Goal: Task Accomplishment & Management: Manage account settings

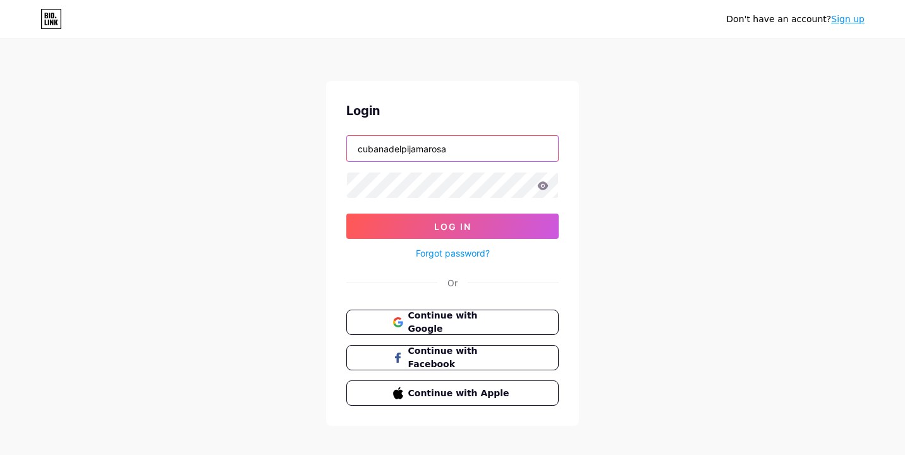
type input "cubanadelpijamarosa"
click at [453, 226] on button "Log In" at bounding box center [453, 226] width 212 height 25
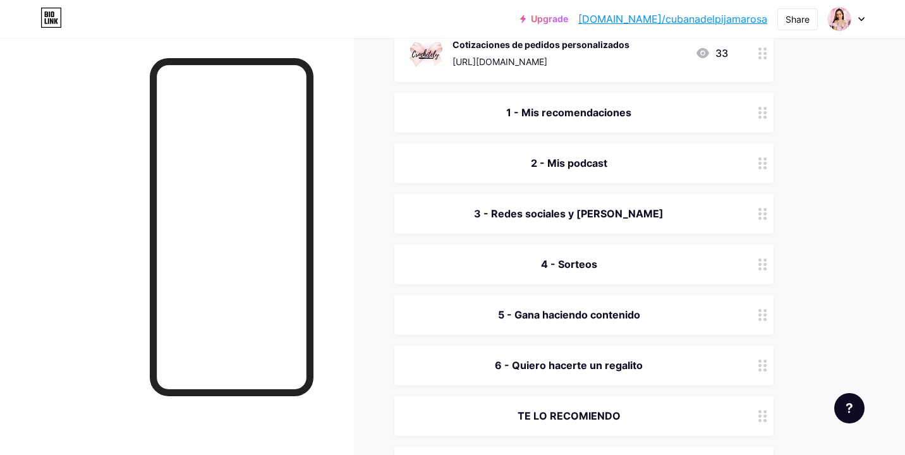
scroll to position [234, 0]
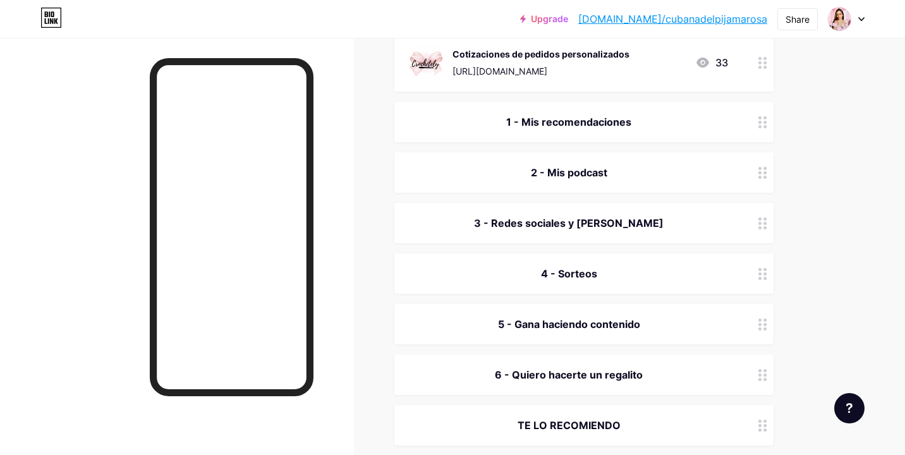
click at [548, 384] on div "6 - Quiero hacerte un regalito" at bounding box center [584, 375] width 379 height 40
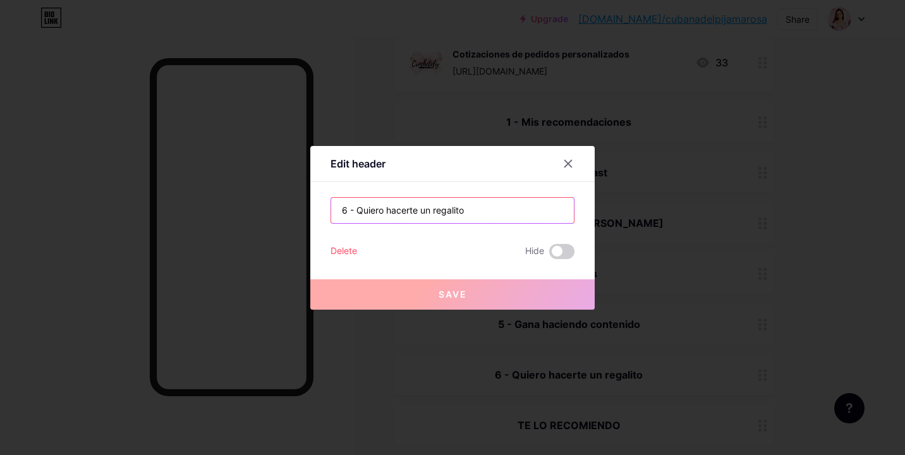
click at [381, 209] on input "6 - Quiero hacerte un regalito" at bounding box center [452, 210] width 243 height 25
click at [420, 208] on input "6 - Quiero hacerte un regalito" at bounding box center [452, 210] width 243 height 25
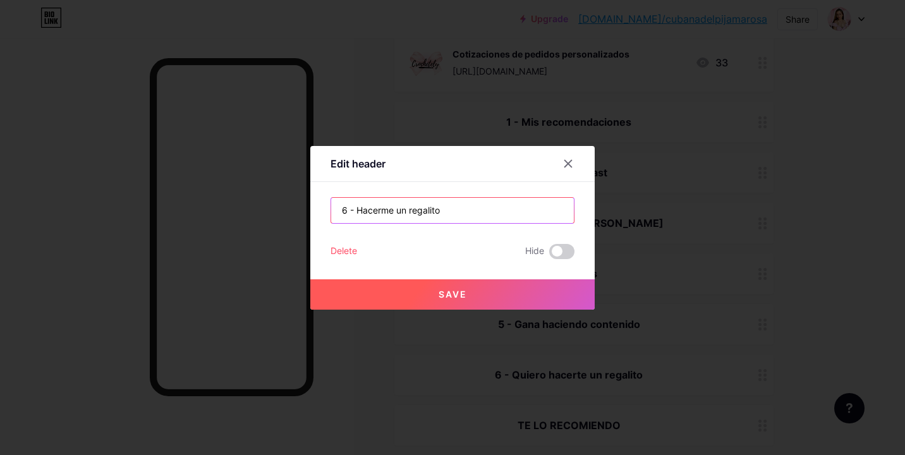
type input "6 - Hacerme un regalito"
click at [468, 297] on button "Save" at bounding box center [452, 294] width 285 height 30
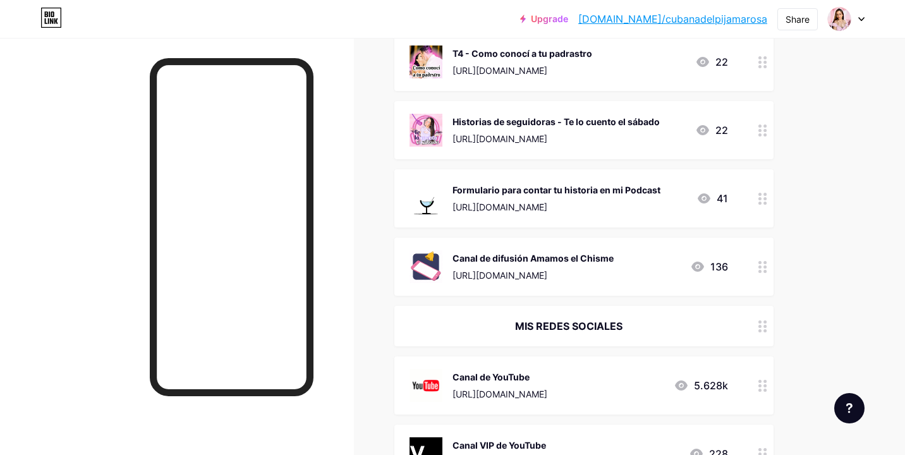
scroll to position [1342, 0]
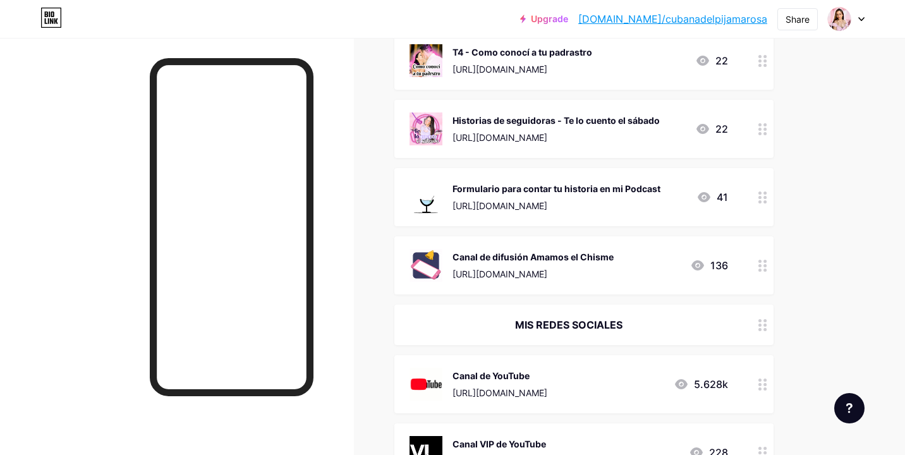
click at [764, 194] on div at bounding box center [762, 197] width 21 height 58
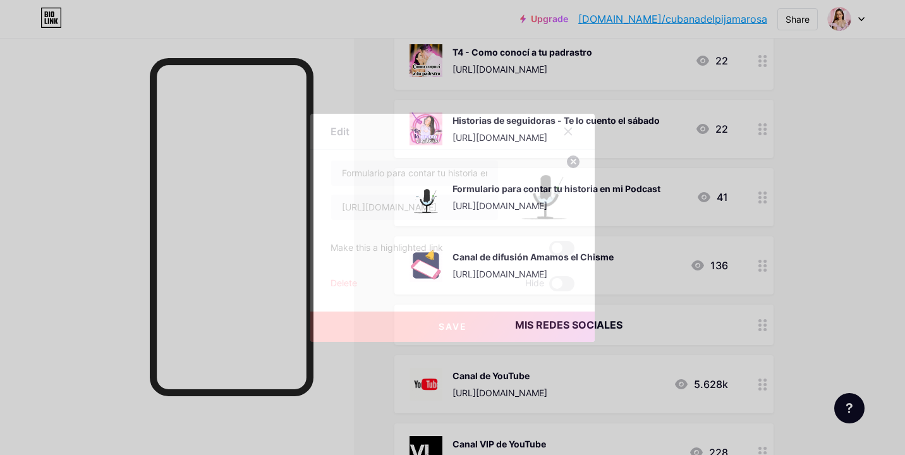
click at [347, 281] on div "Delete" at bounding box center [344, 283] width 27 height 15
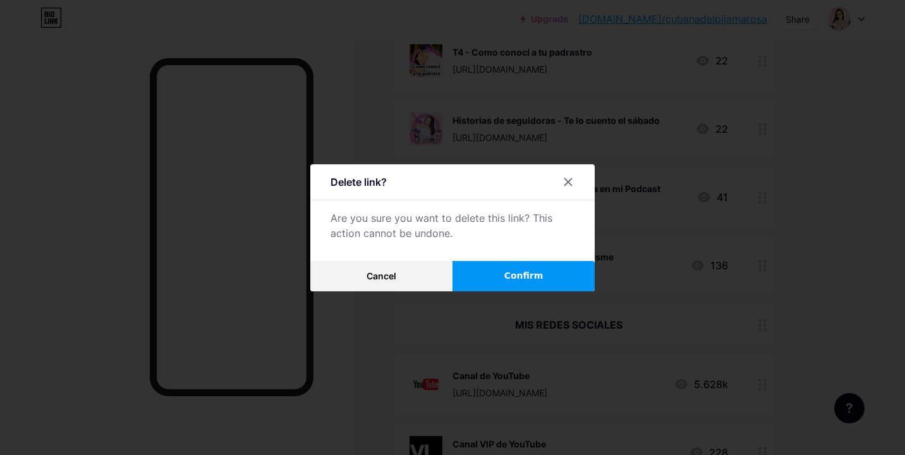
click at [524, 277] on span "Confirm" at bounding box center [524, 275] width 39 height 13
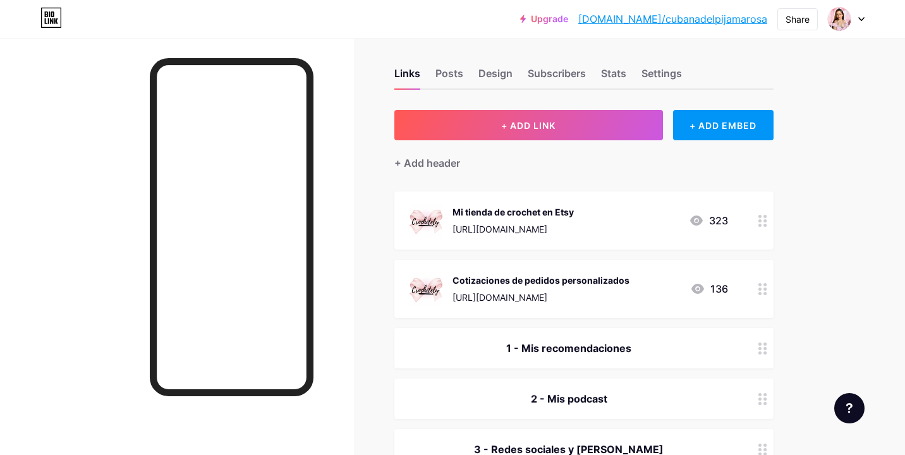
scroll to position [9, 0]
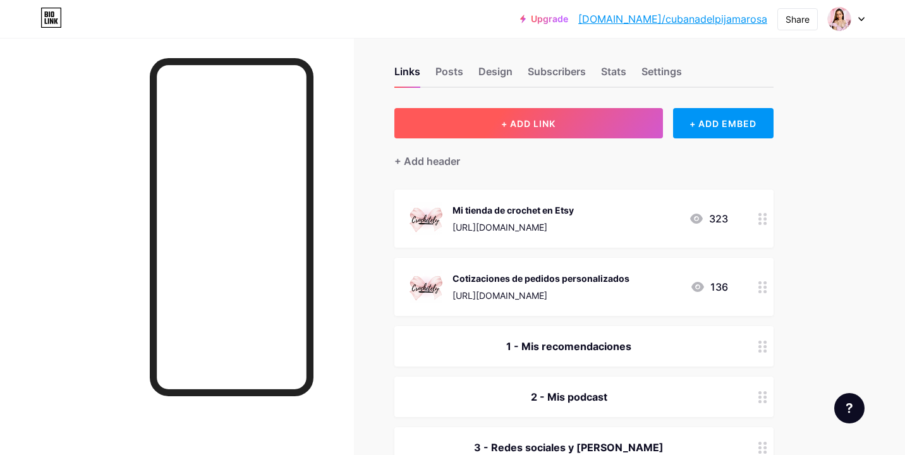
click at [528, 137] on button "+ ADD LINK" at bounding box center [529, 123] width 269 height 30
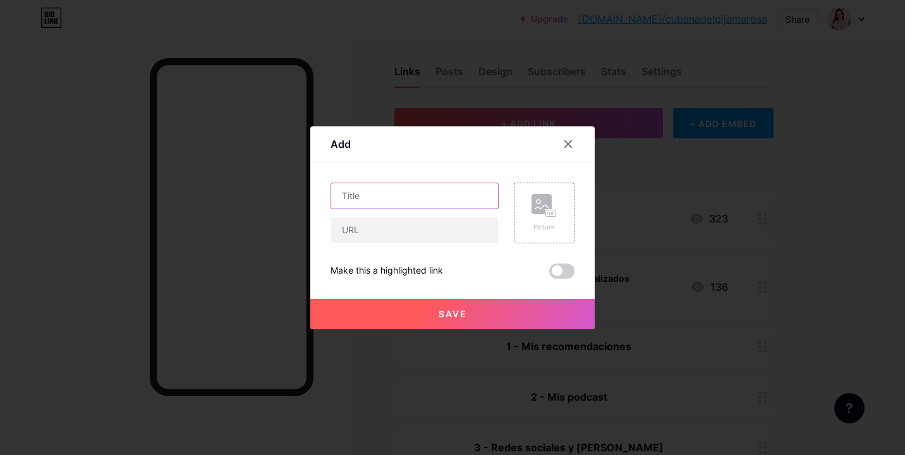
click at [353, 202] on input "text" at bounding box center [414, 195] width 167 height 25
type input "Facebook"
click at [539, 218] on div "Picture" at bounding box center [544, 213] width 25 height 38
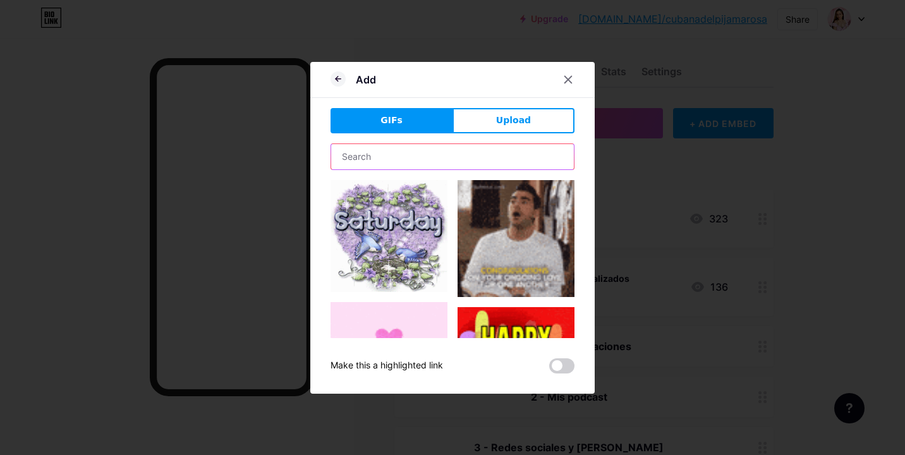
click at [459, 164] on input "text" at bounding box center [452, 156] width 243 height 25
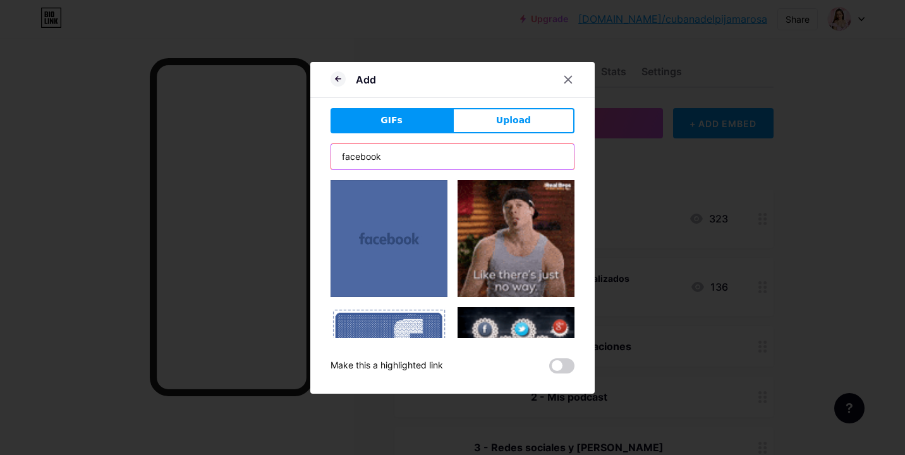
type input "Facebook"
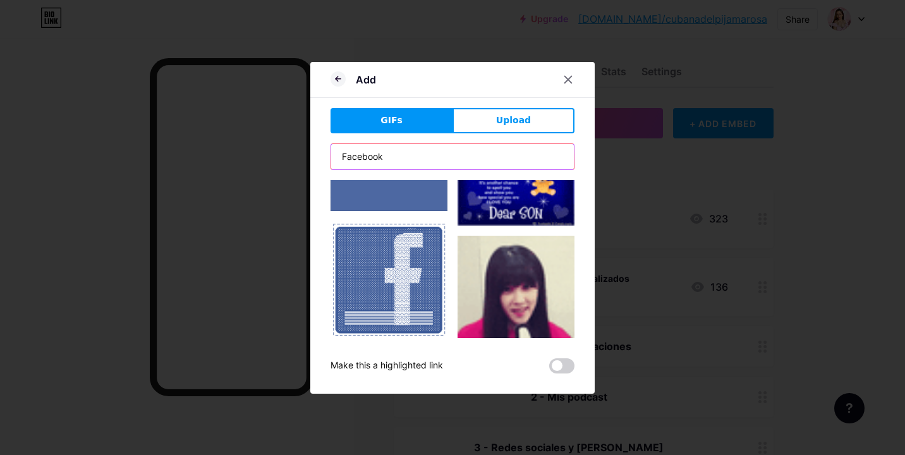
scroll to position [88, 0]
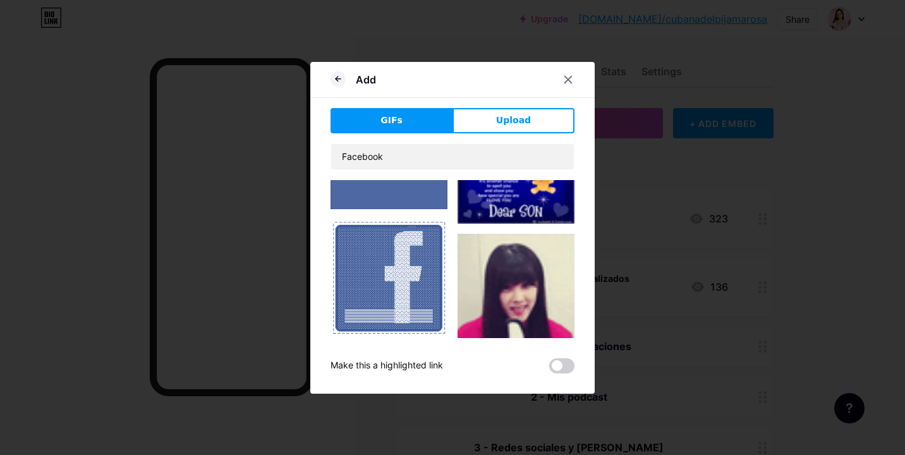
click at [381, 264] on img at bounding box center [389, 277] width 117 height 116
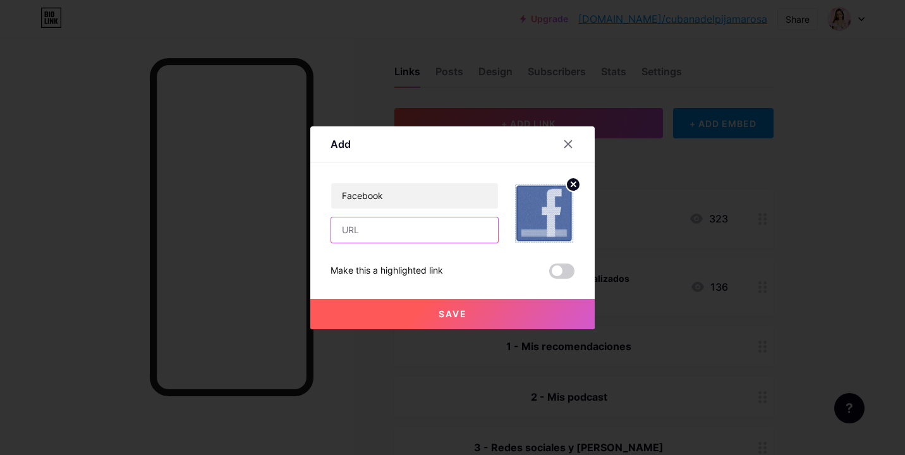
click at [417, 233] on input "text" at bounding box center [414, 230] width 167 height 25
click at [569, 143] on icon at bounding box center [568, 143] width 7 height 7
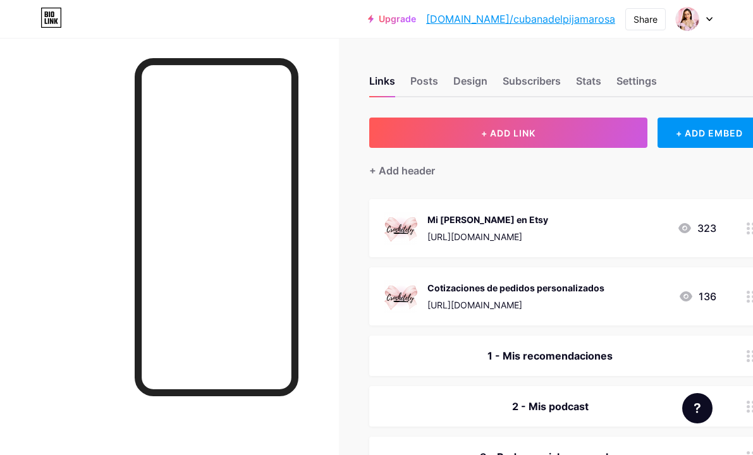
click at [331, 121] on div at bounding box center [169, 265] width 339 height 455
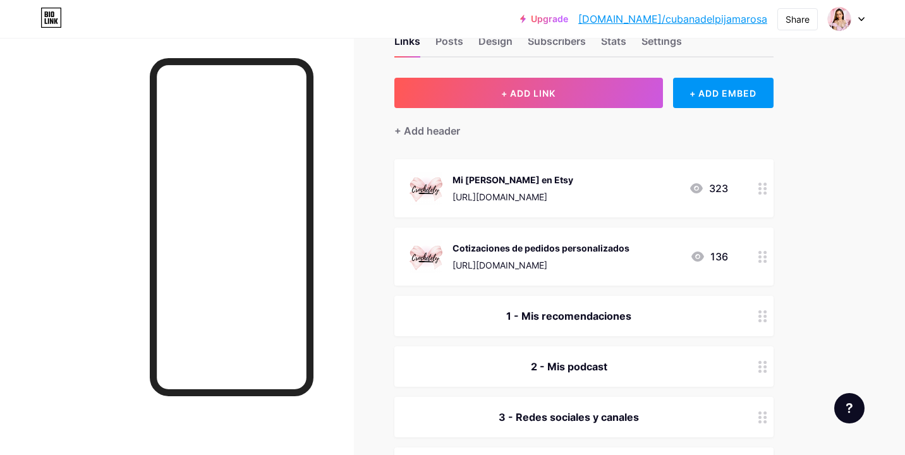
scroll to position [45, 0]
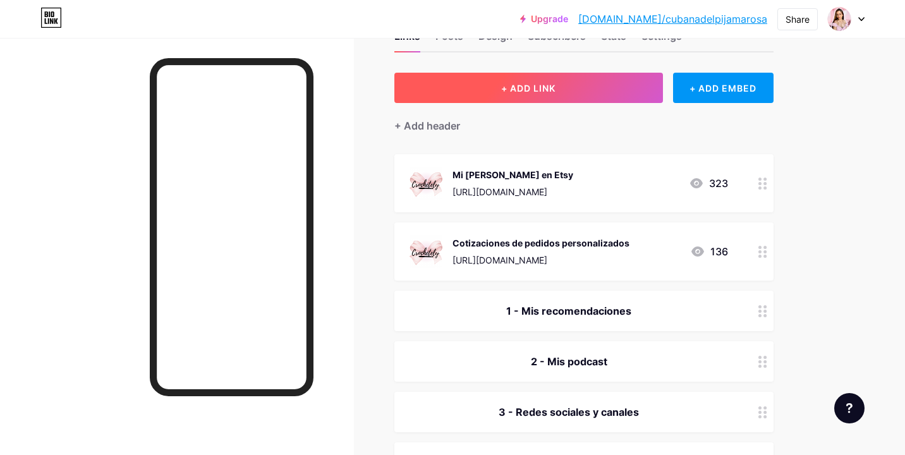
click at [551, 98] on button "+ ADD LINK" at bounding box center [529, 88] width 269 height 30
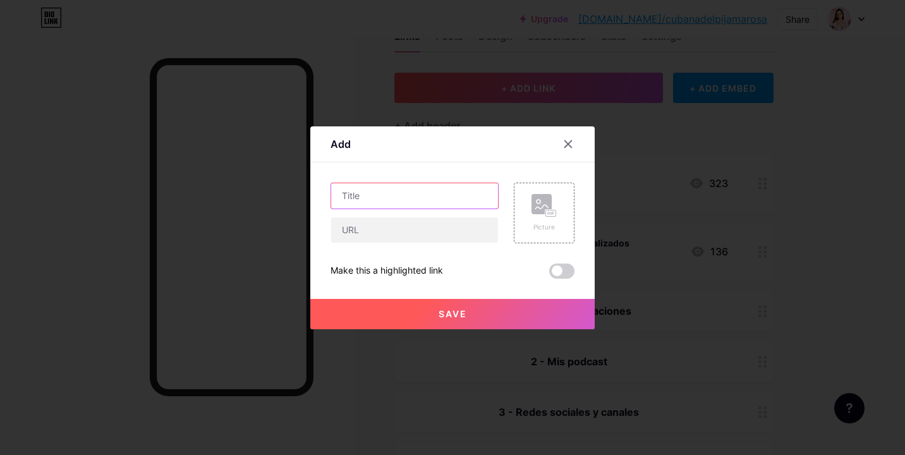
click at [349, 200] on input "text" at bounding box center [414, 195] width 167 height 25
type input "Facebook"
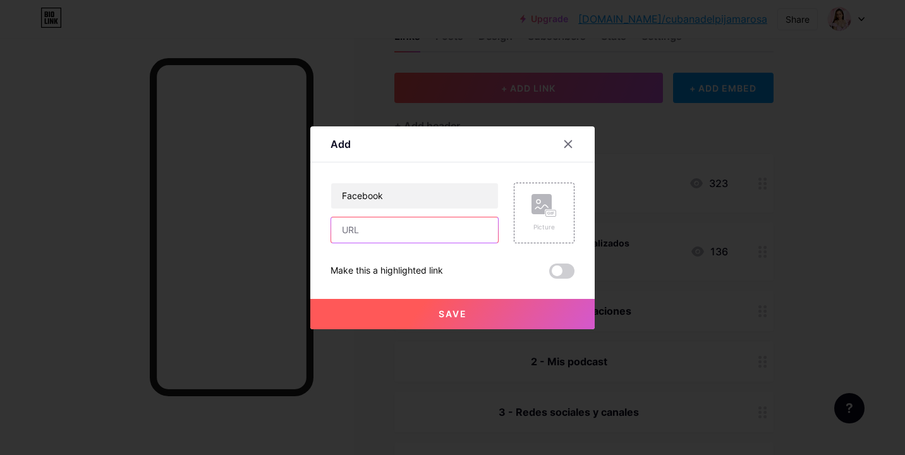
click at [367, 238] on input "text" at bounding box center [414, 230] width 167 height 25
paste input "[URL][DOMAIN_NAME]"
type input "[URL][DOMAIN_NAME]"
click at [548, 195] on rect at bounding box center [542, 204] width 20 height 20
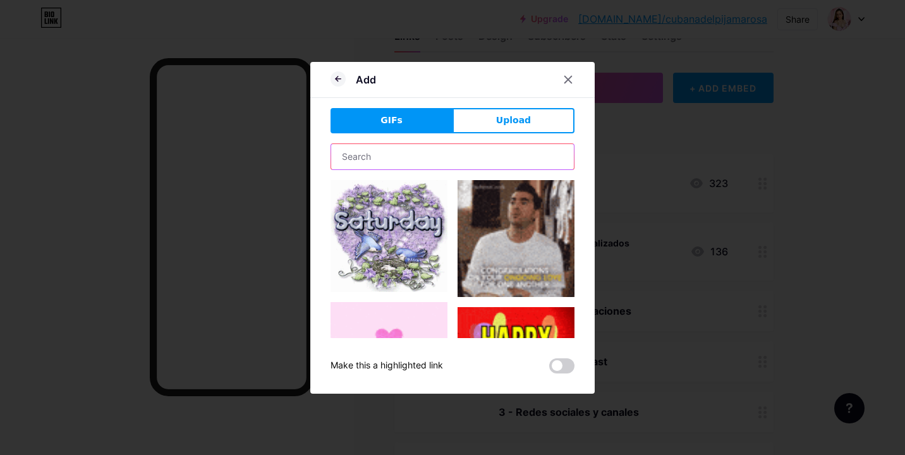
click at [453, 156] on input "text" at bounding box center [452, 156] width 243 height 25
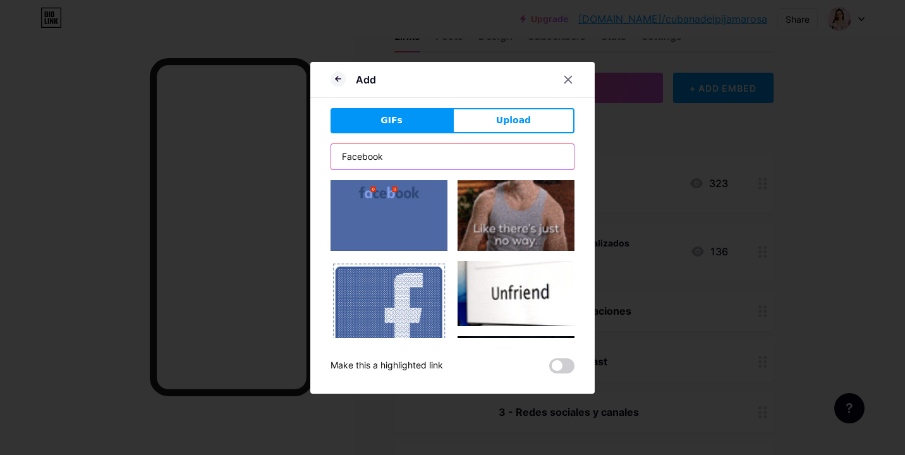
scroll to position [58, 0]
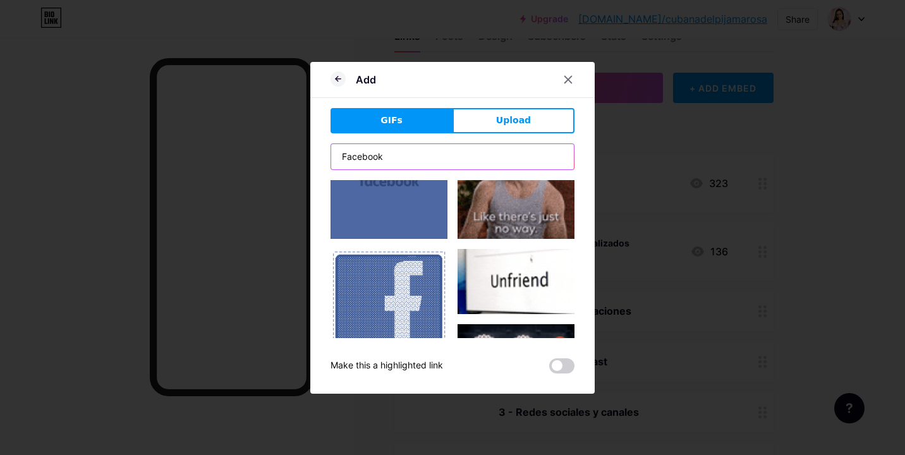
type input "Facebook"
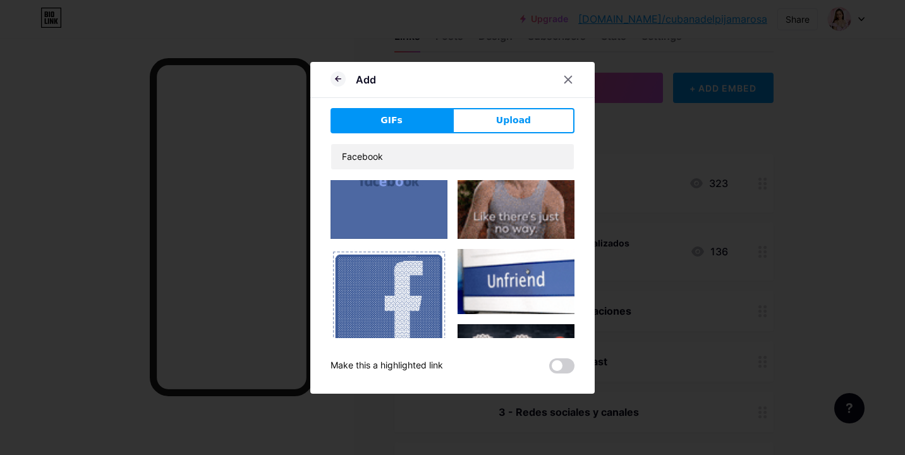
click at [393, 283] on img at bounding box center [389, 307] width 117 height 116
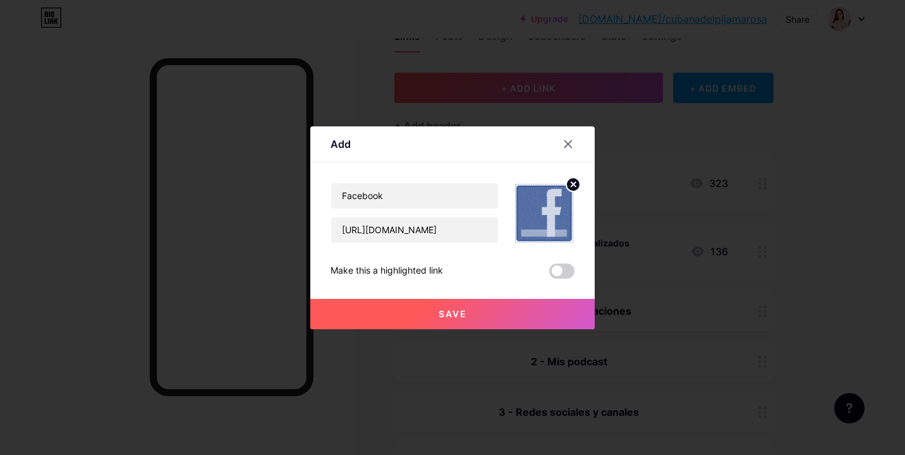
click at [458, 313] on span "Save" at bounding box center [453, 314] width 28 height 11
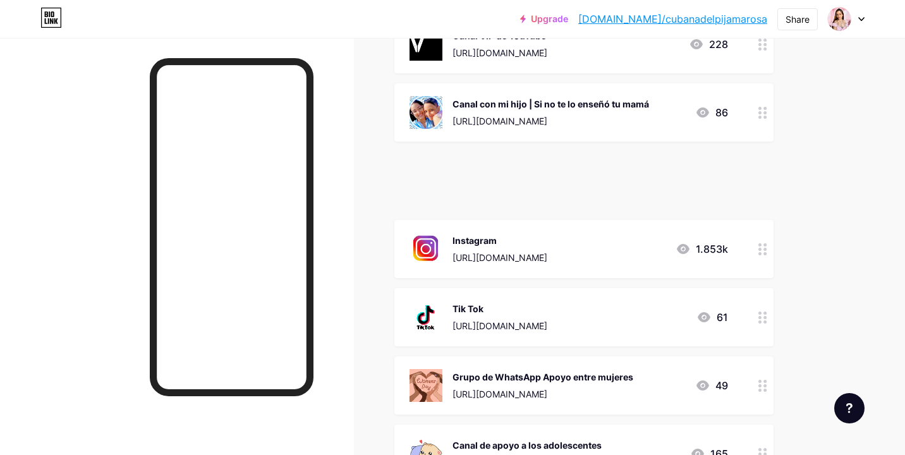
scroll to position [1689, 0]
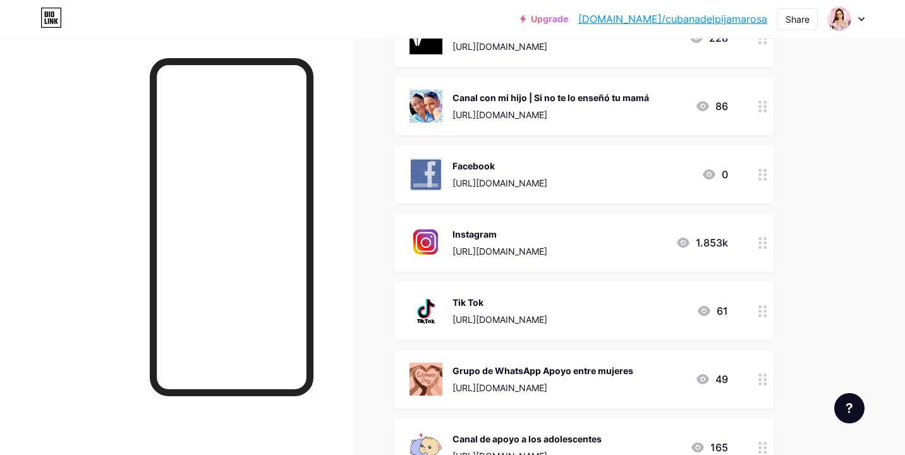
click at [752, 166] on div at bounding box center [762, 174] width 21 height 58
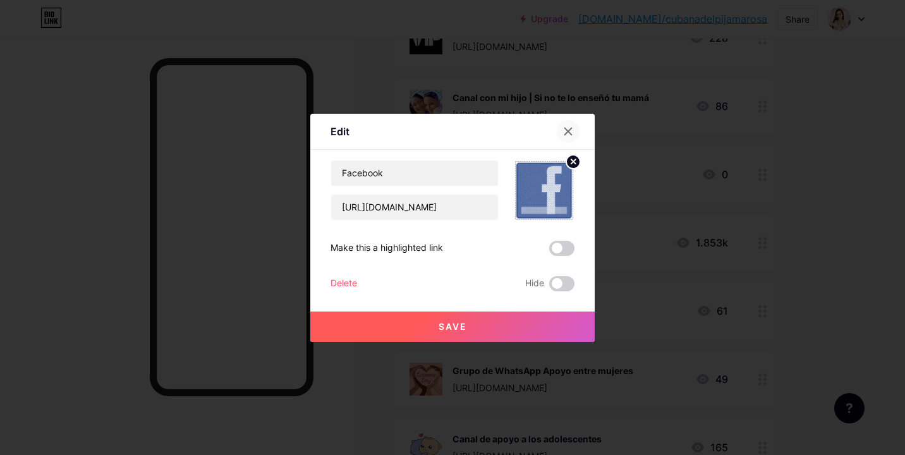
click at [565, 130] on icon at bounding box center [568, 131] width 10 height 10
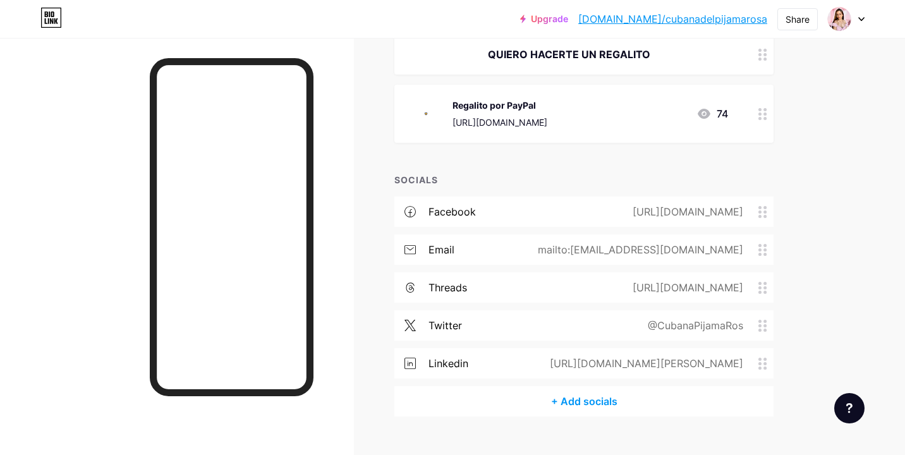
scroll to position [2826, 0]
click at [752, 197] on div "facebook [URL][DOMAIN_NAME]" at bounding box center [584, 212] width 379 height 30
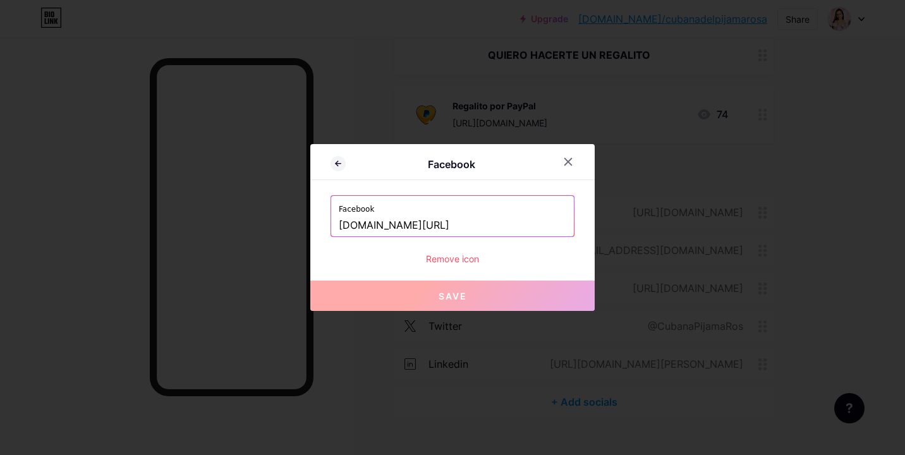
click at [473, 263] on div "Remove icon" at bounding box center [453, 258] width 244 height 13
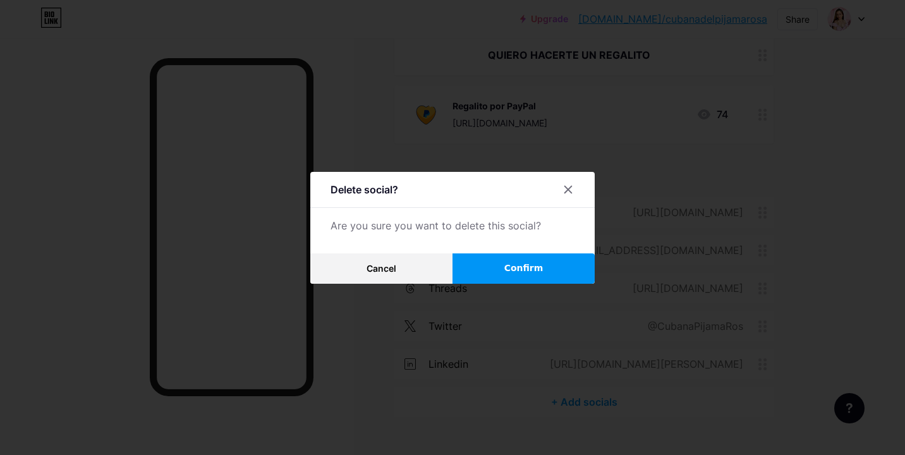
click at [539, 267] on span "Confirm" at bounding box center [524, 268] width 39 height 13
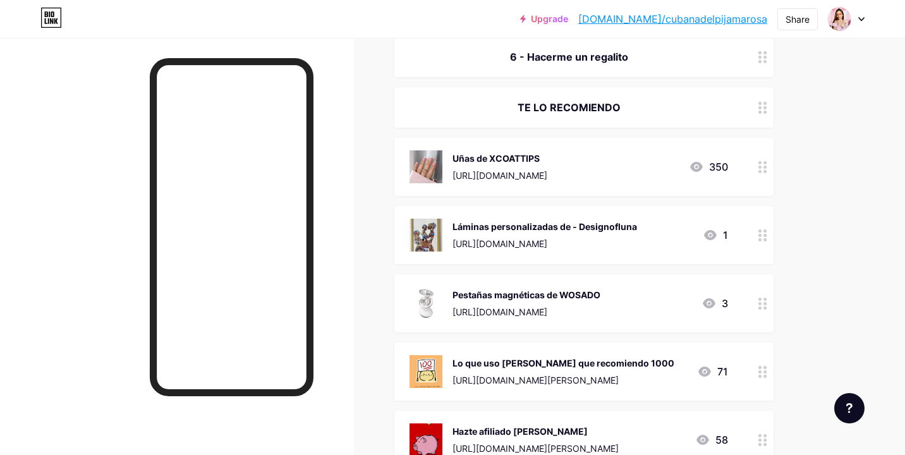
scroll to position [553, 0]
click at [548, 171] on div "[URL][DOMAIN_NAME]" at bounding box center [500, 174] width 95 height 13
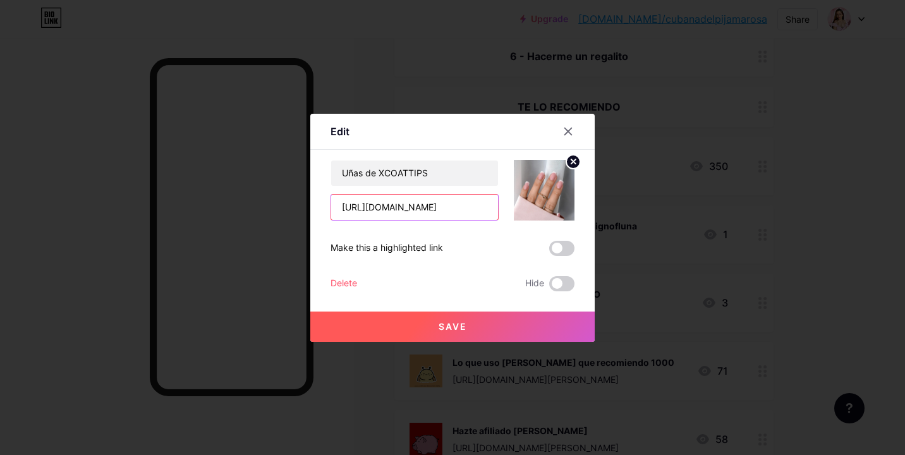
click at [406, 202] on input "[URL][DOMAIN_NAME]" at bounding box center [414, 207] width 167 height 25
click at [572, 127] on icon at bounding box center [568, 131] width 10 height 10
